Goal: Task Accomplishment & Management: Manage account settings

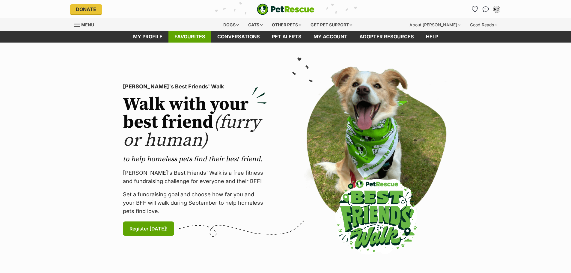
click at [185, 38] on link "Favourites" at bounding box center [189, 37] width 43 height 12
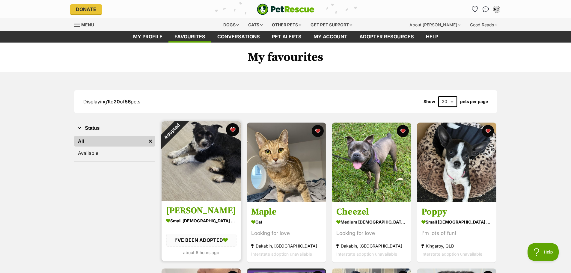
click at [233, 127] on button "favourite" at bounding box center [232, 129] width 13 height 13
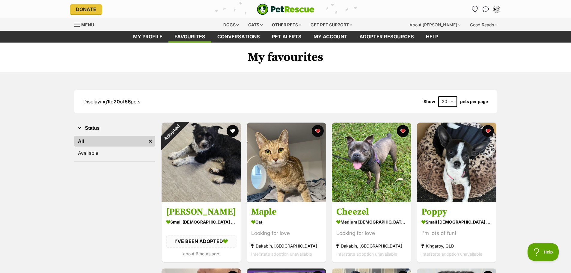
click at [452, 100] on select "20 40 60" at bounding box center [447, 101] width 19 height 11
select select "60"
click at [438, 96] on select "20 40 60" at bounding box center [447, 101] width 19 height 11
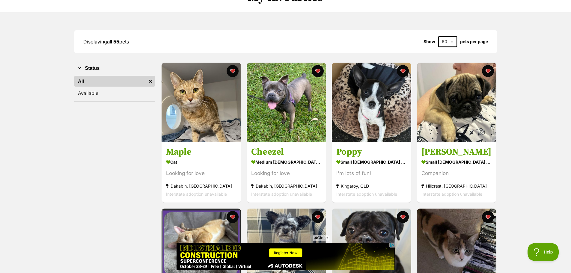
click at [318, 236] on span "Close" at bounding box center [321, 238] width 16 height 6
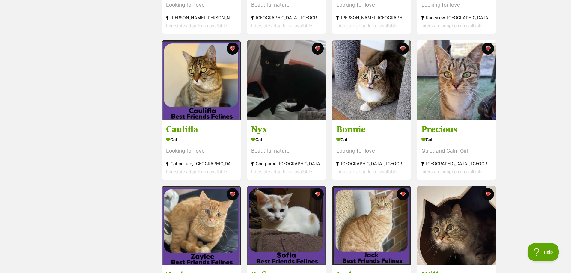
scroll to position [1677, 0]
